Goal: Find specific page/section

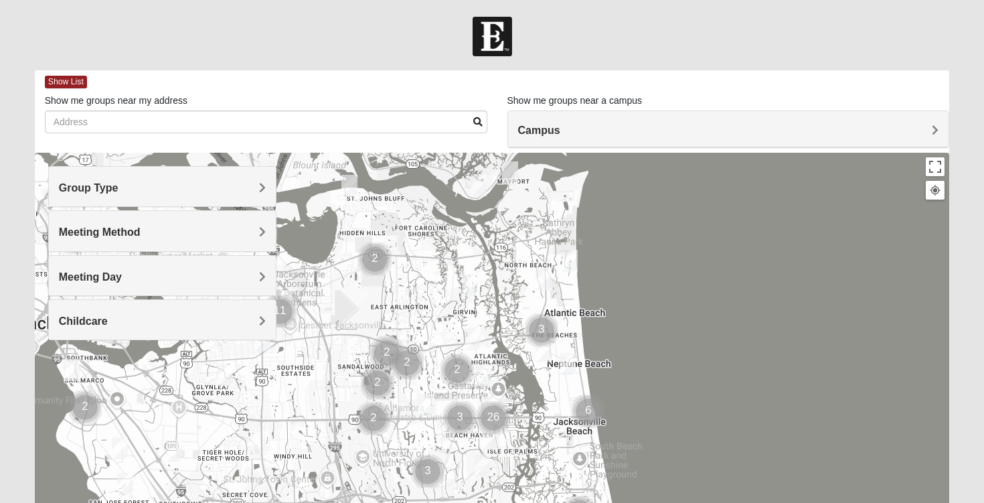
click at [214, 194] on div "Group Type" at bounding box center [163, 187] width 228 height 40
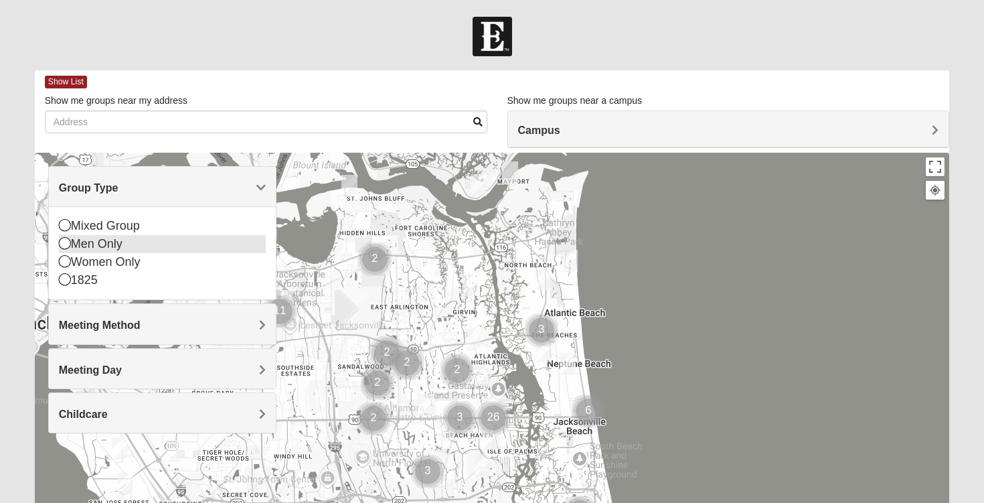
click at [129, 244] on div "Men Only" at bounding box center [163, 244] width 208 height 18
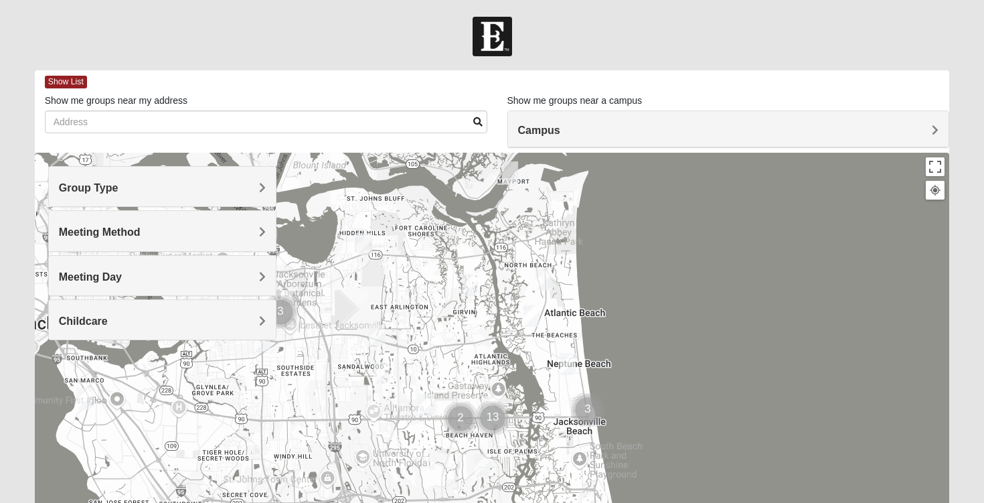
click at [191, 237] on h4 "Meeting Method" at bounding box center [163, 232] width 208 height 13
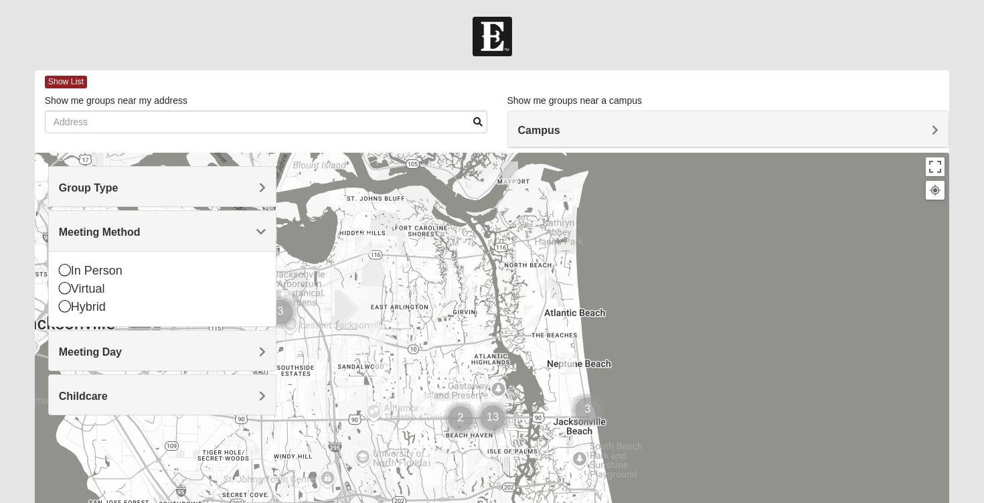
click at [567, 133] on h4 "Campus" at bounding box center [728, 130] width 421 height 13
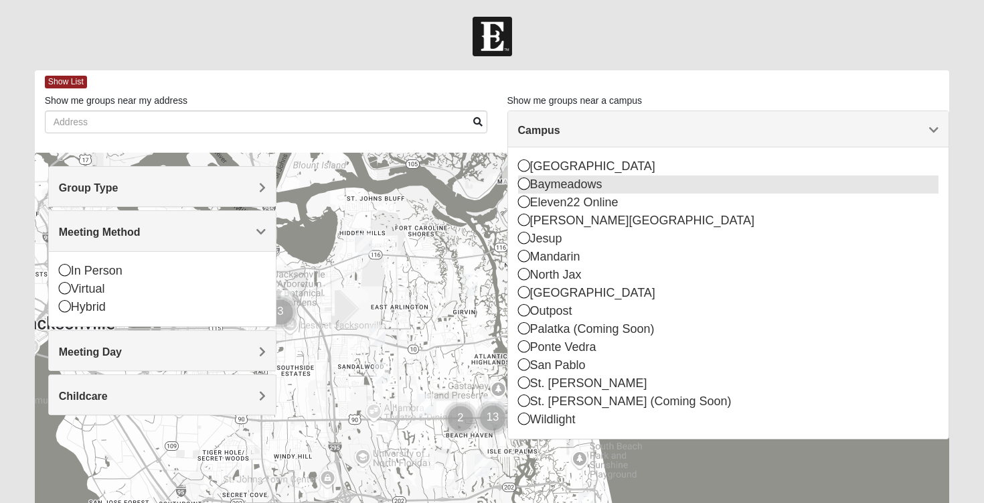
click at [522, 187] on icon at bounding box center [524, 183] width 12 height 12
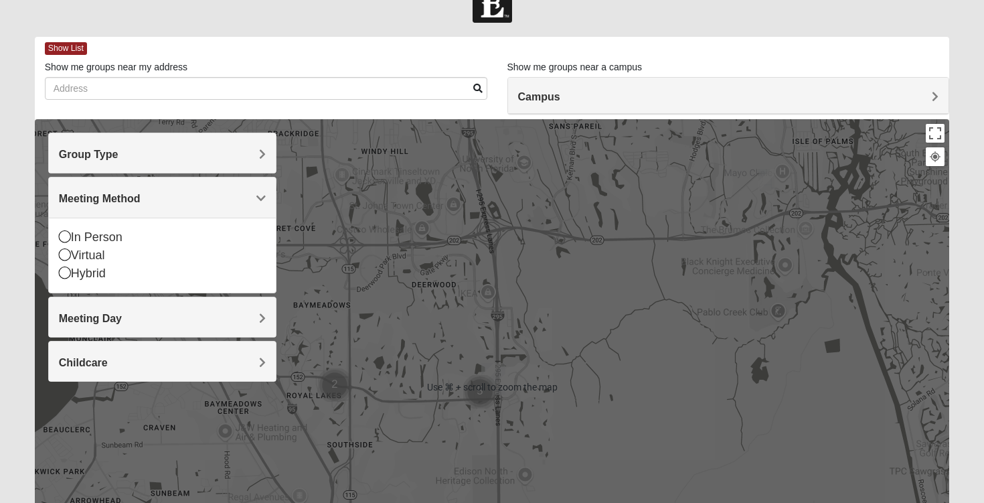
scroll to position [37, 0]
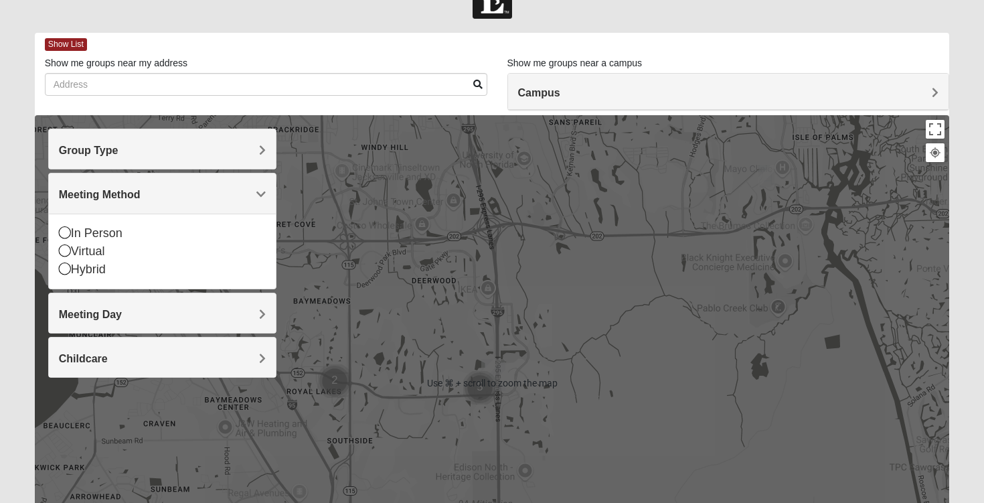
click at [527, 230] on div at bounding box center [492, 383] width 915 height 536
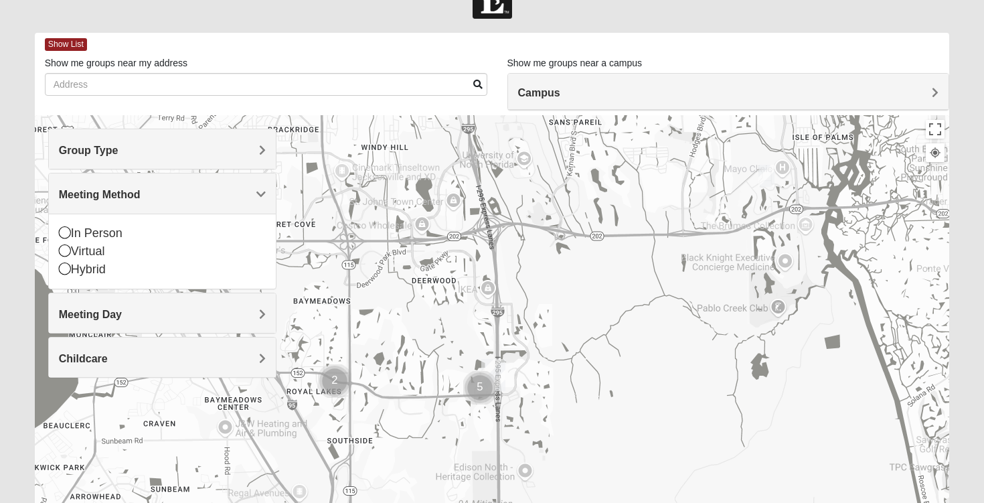
click at [558, 265] on div at bounding box center [492, 383] width 915 height 536
click at [163, 161] on div "Group Type" at bounding box center [163, 149] width 228 height 40
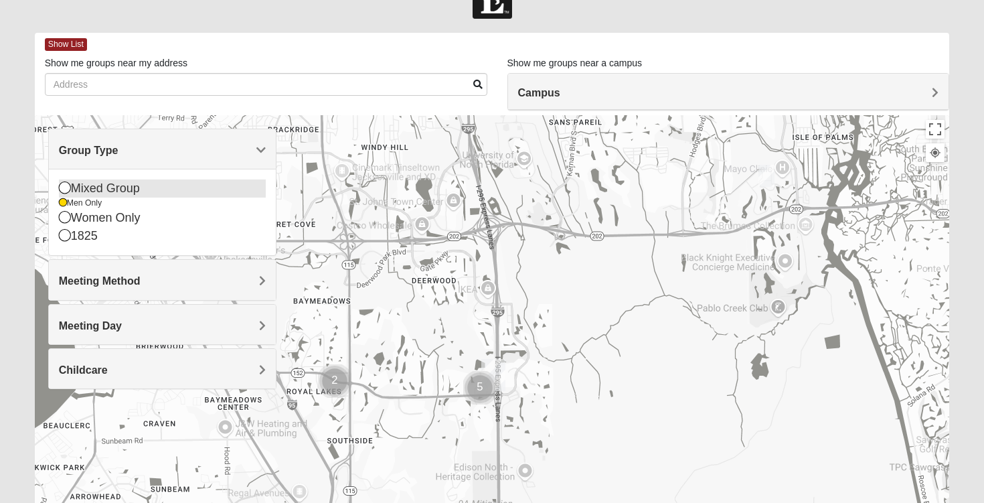
click at [66, 190] on icon at bounding box center [65, 187] width 12 height 12
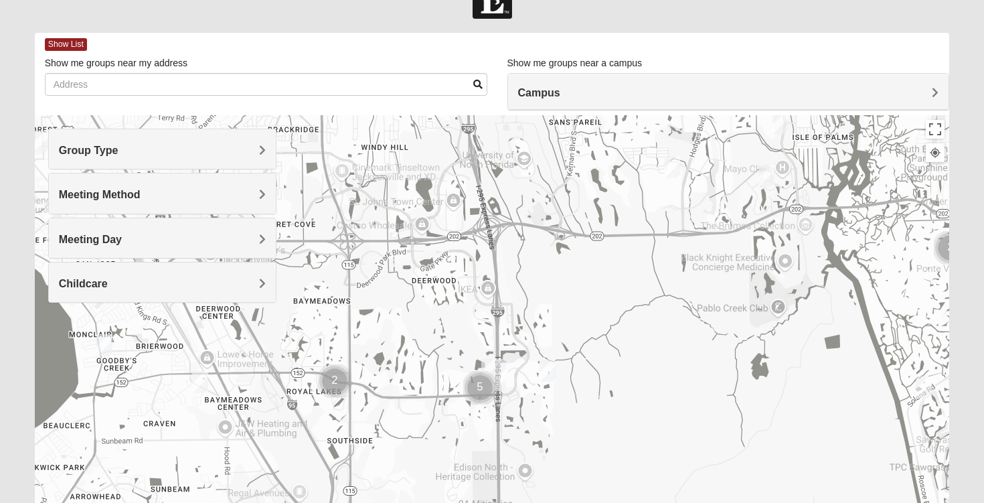
click at [758, 89] on h4 "Campus" at bounding box center [728, 92] width 421 height 13
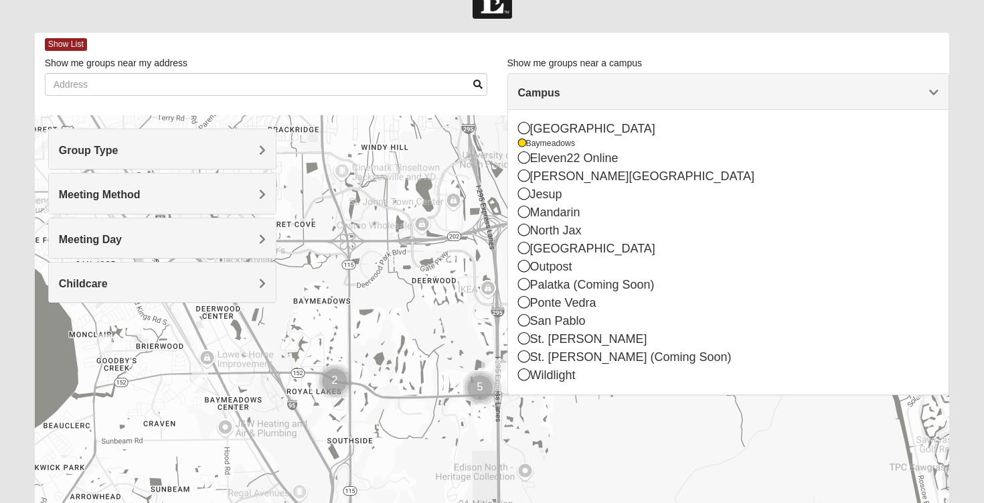
click at [696, 448] on div at bounding box center [492, 383] width 915 height 536
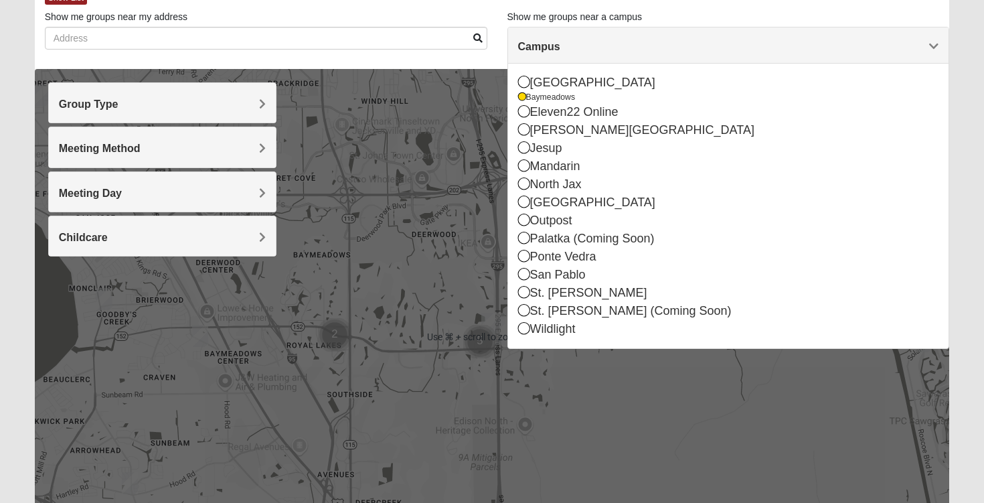
scroll to position [88, 0]
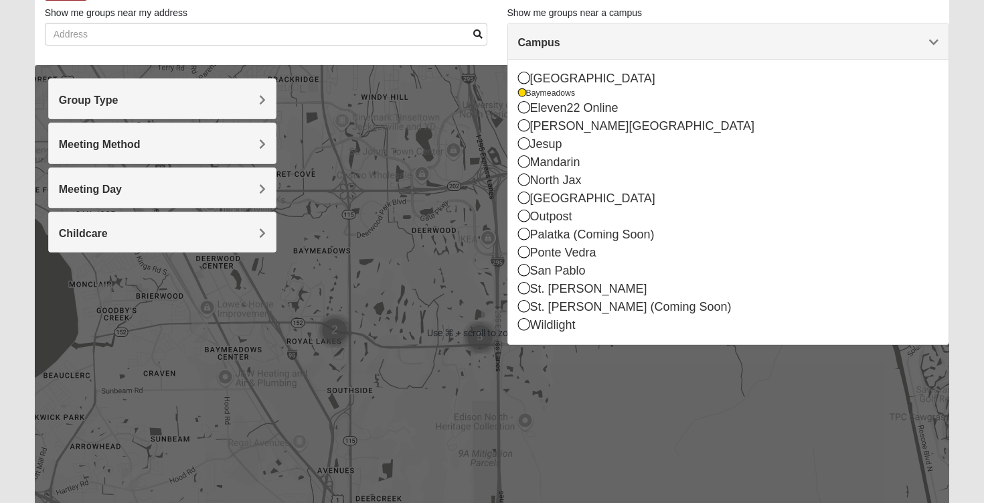
click at [591, 412] on div at bounding box center [492, 333] width 915 height 536
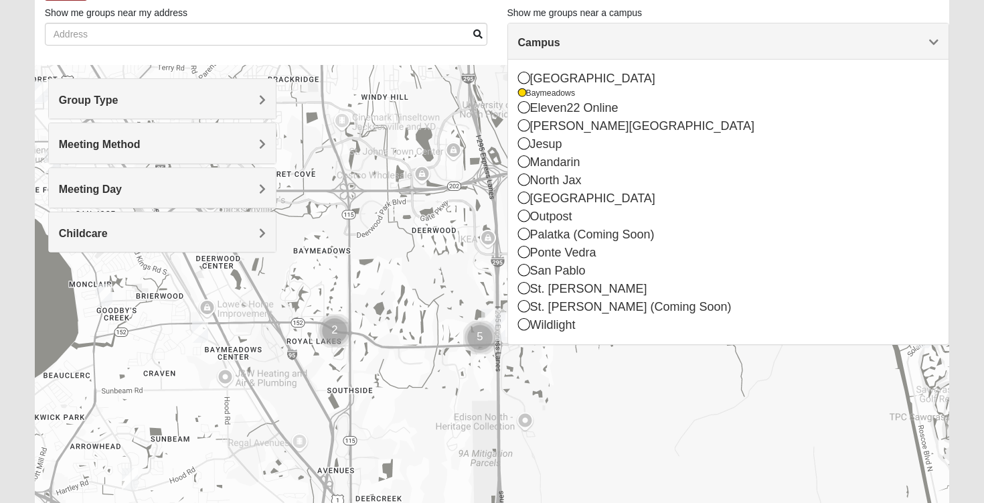
click at [228, 97] on h4 "Group Type" at bounding box center [163, 100] width 208 height 13
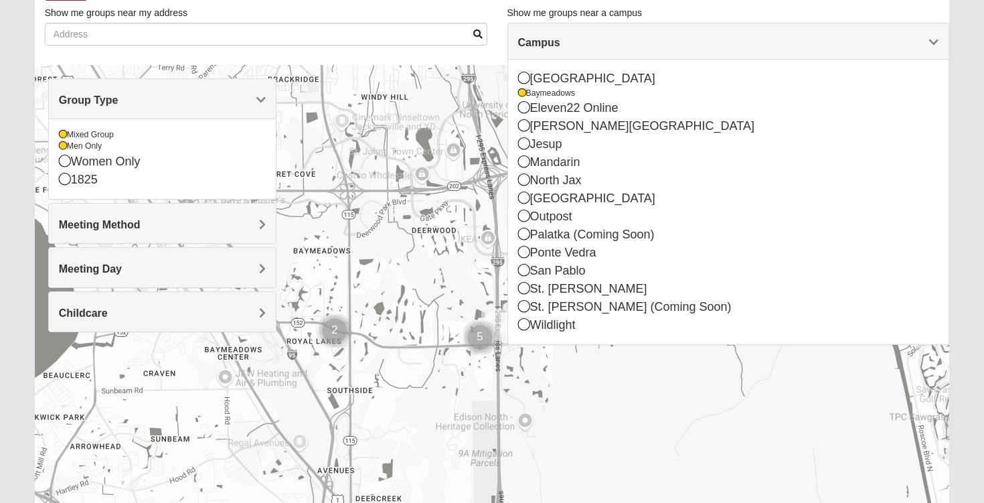
click at [347, 93] on div at bounding box center [492, 333] width 915 height 536
click at [593, 398] on div at bounding box center [492, 333] width 915 height 536
click at [267, 94] on div "Group Type" at bounding box center [163, 99] width 228 height 40
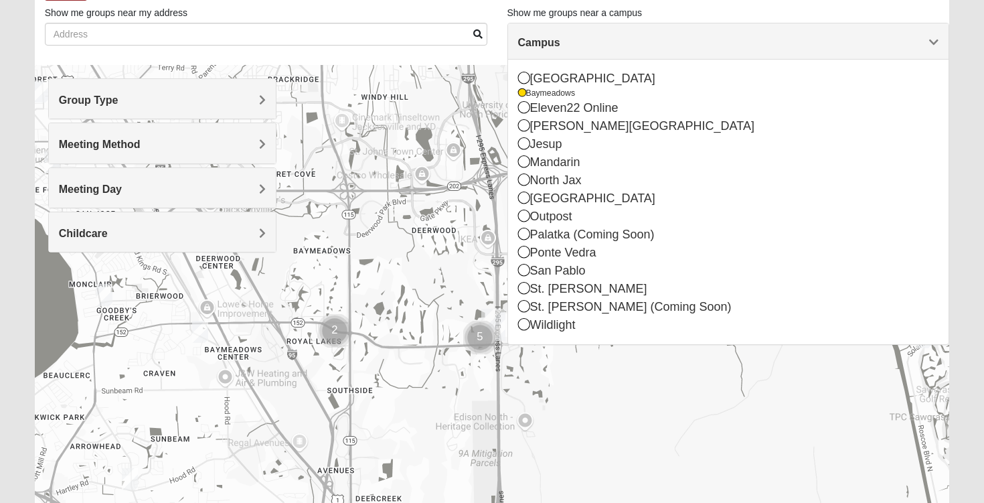
click at [928, 35] on div "Campus" at bounding box center [728, 41] width 441 height 36
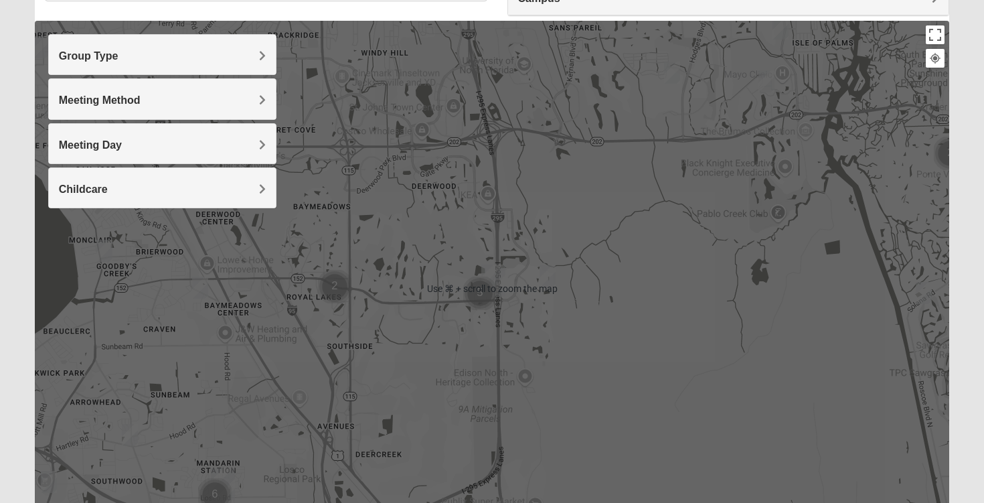
scroll to position [129, 0]
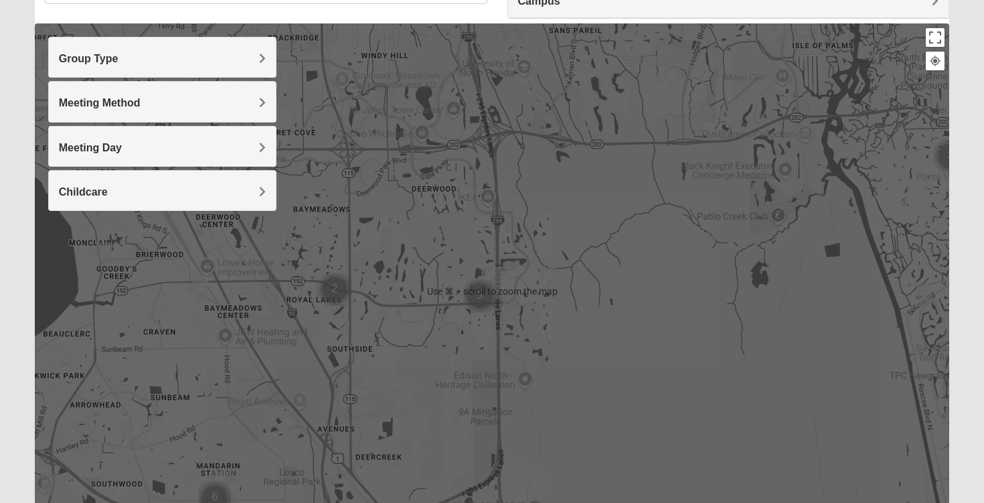
click at [715, 141] on div at bounding box center [492, 291] width 915 height 536
click at [783, 127] on div at bounding box center [492, 291] width 915 height 536
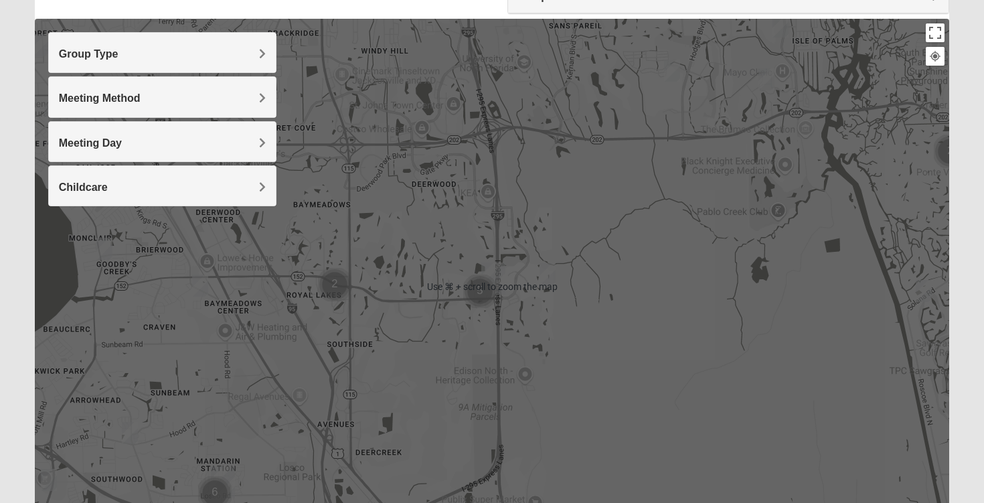
scroll to position [138, 0]
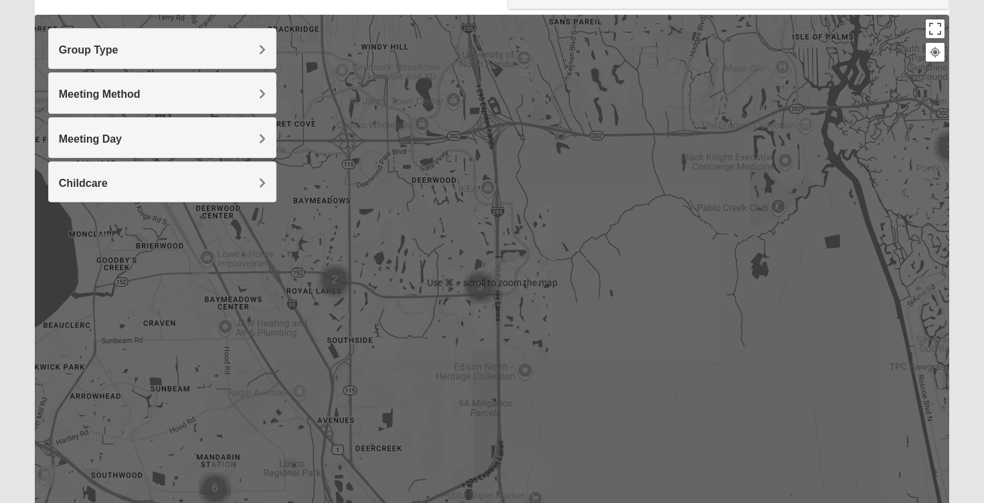
click at [853, 182] on div at bounding box center [492, 283] width 915 height 536
click at [770, 178] on div at bounding box center [492, 283] width 915 height 536
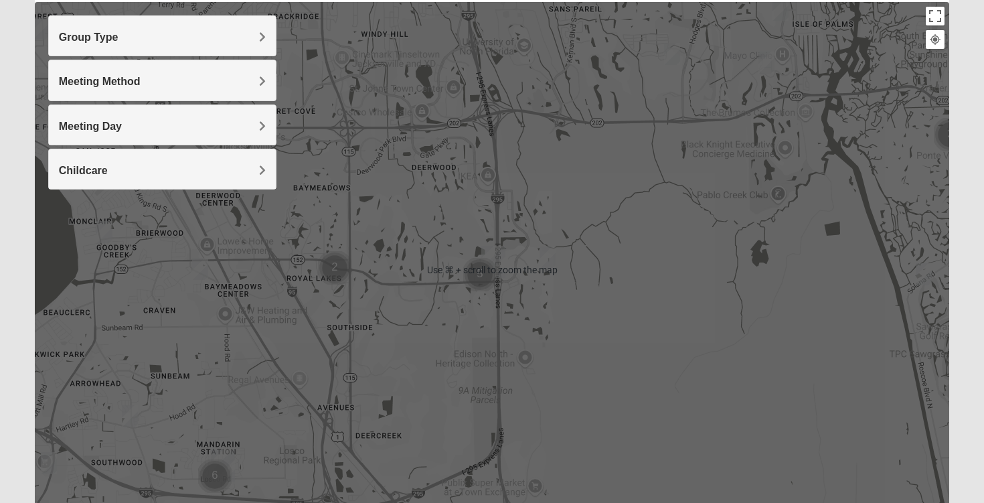
scroll to position [152, 0]
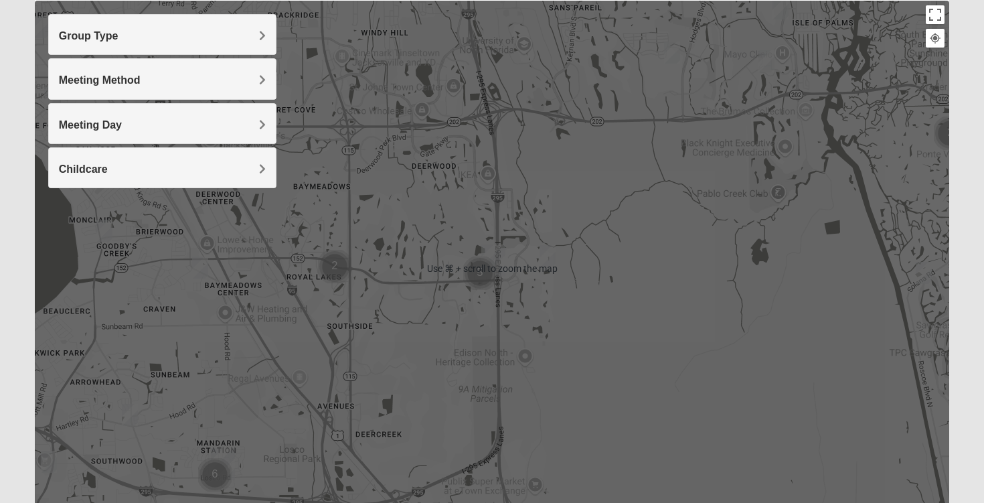
click at [650, 142] on div at bounding box center [492, 269] width 915 height 536
click at [935, 12] on button "Toggle fullscreen view" at bounding box center [935, 14] width 19 height 19
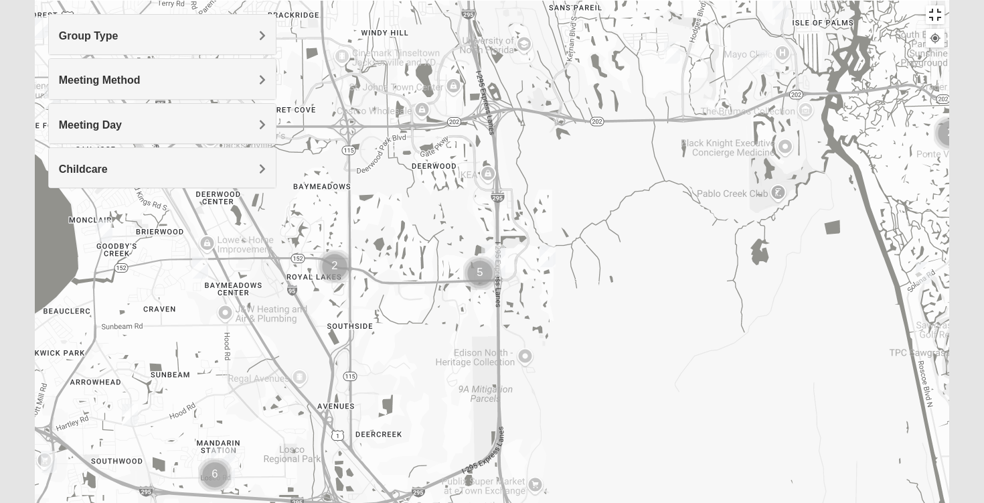
scroll to position [121, 0]
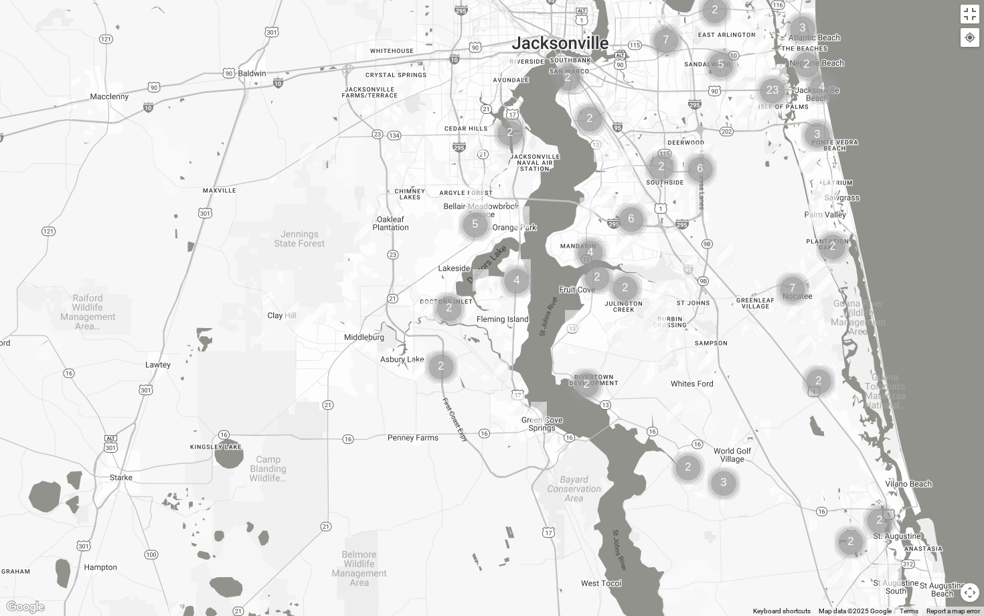
click at [720, 58] on img "Cluster of 5 groups" at bounding box center [720, 64] width 33 height 33
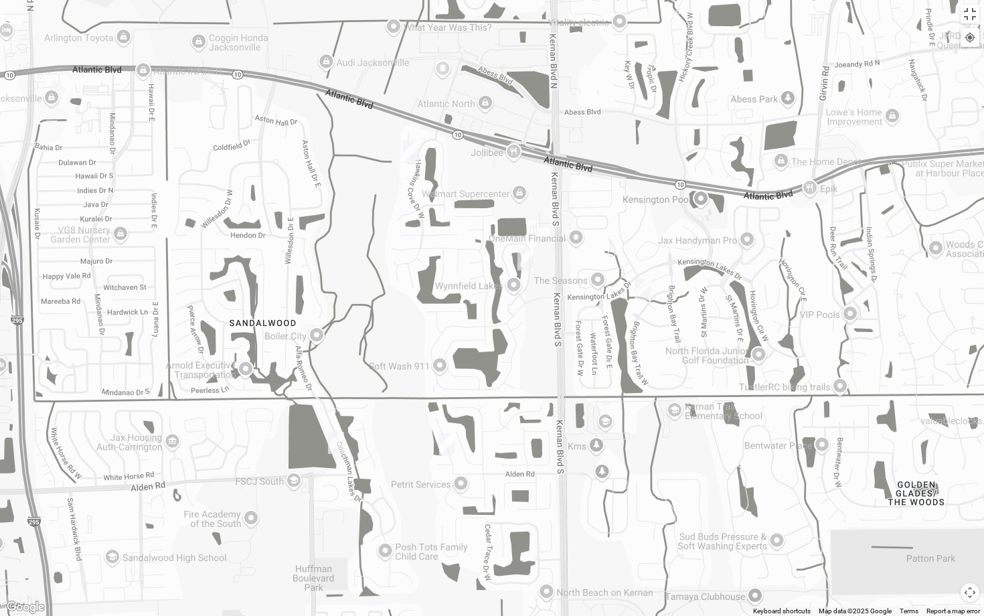
click at [318, 335] on div "To navigate, press the arrow keys." at bounding box center [492, 308] width 984 height 616
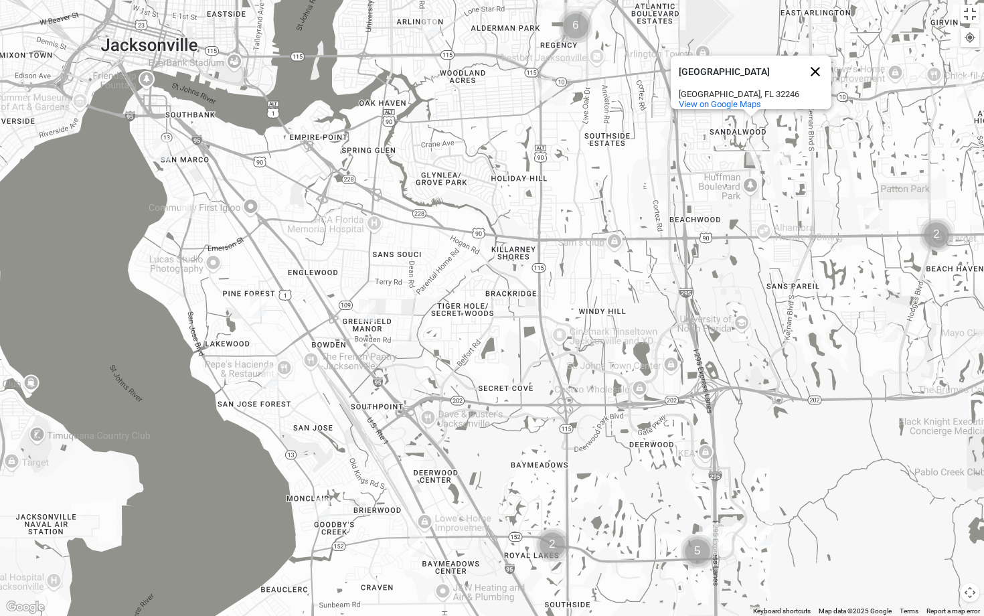
click at [818, 62] on button "Close" at bounding box center [816, 72] width 32 height 32
click at [805, 107] on img "Mixed Maytum 32224" at bounding box center [801, 108] width 16 height 22
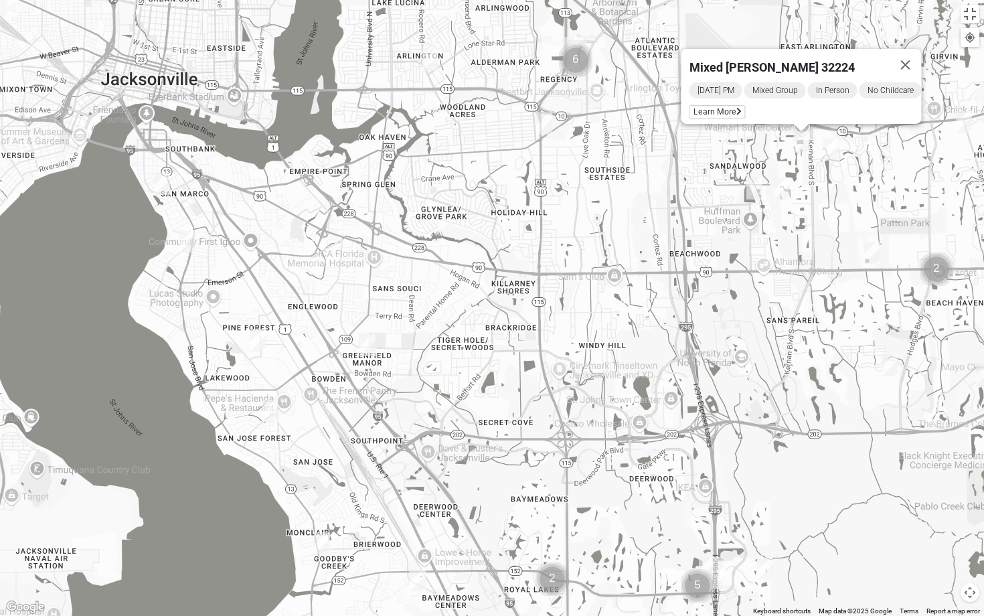
click at [830, 145] on img "Mixed Cross 32246" at bounding box center [831, 150] width 16 height 22
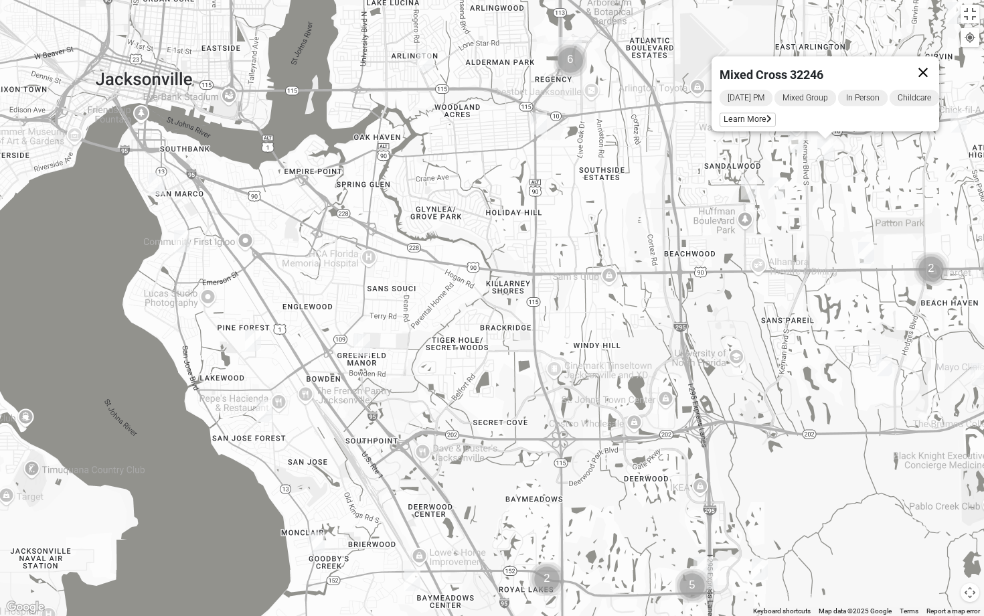
click at [929, 62] on button "Close" at bounding box center [923, 72] width 32 height 32
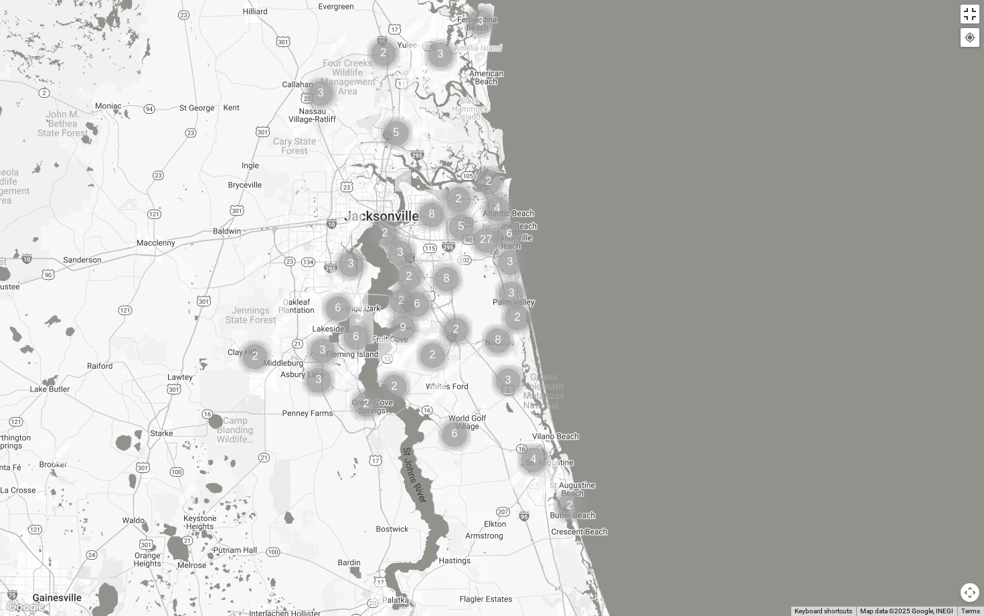
click at [969, 23] on button "Toggle fullscreen view" at bounding box center [970, 14] width 19 height 19
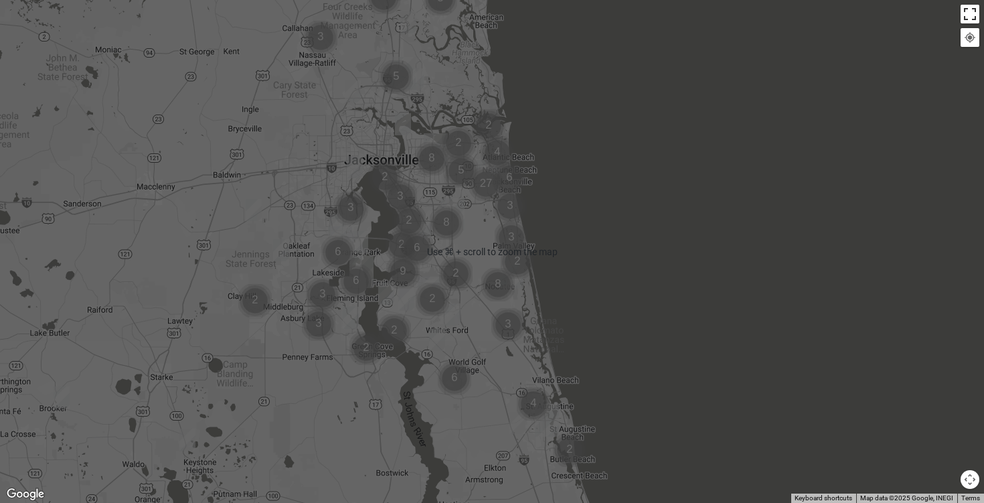
scroll to position [58, 0]
